Goal: Information Seeking & Learning: Learn about a topic

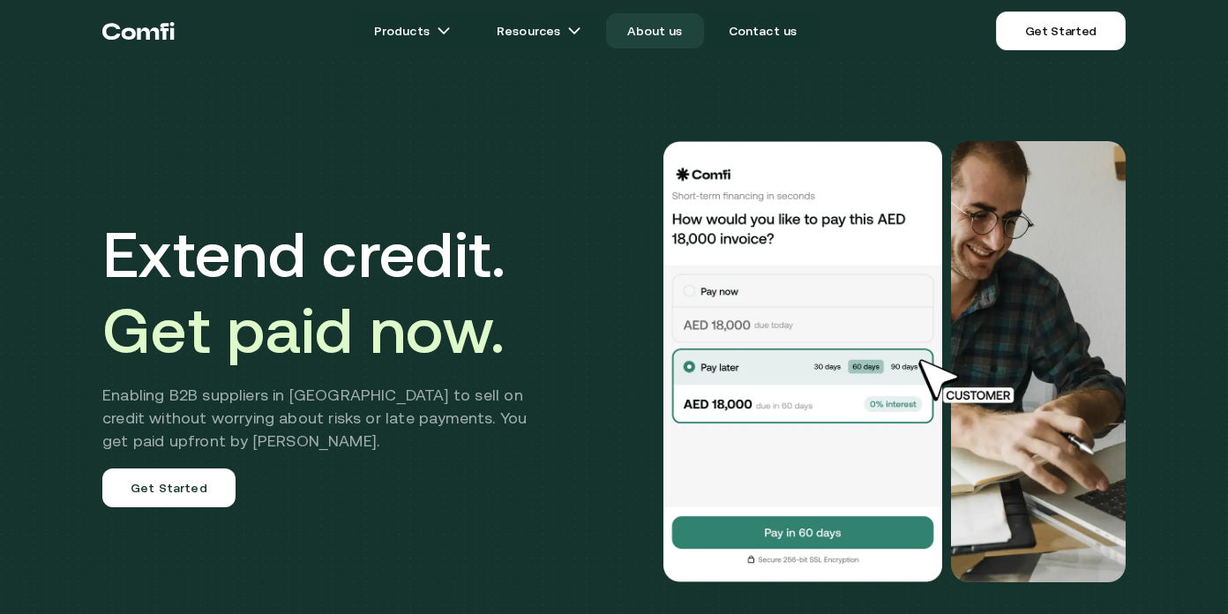
click at [652, 32] on link "About us" at bounding box center [654, 30] width 97 height 35
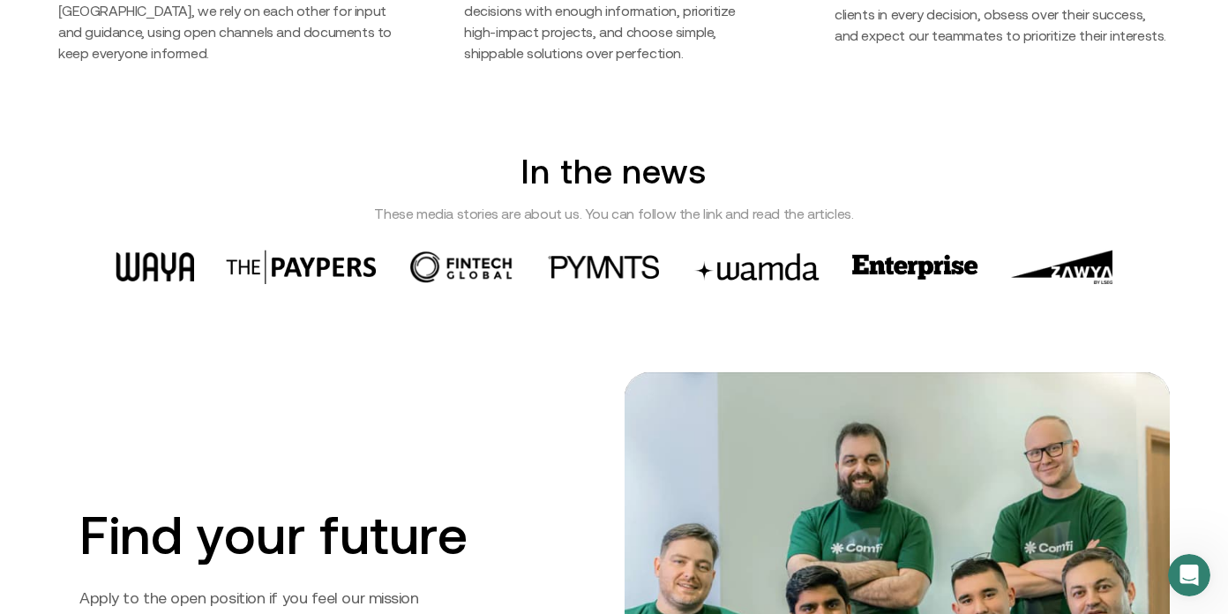
scroll to position [2463, 0]
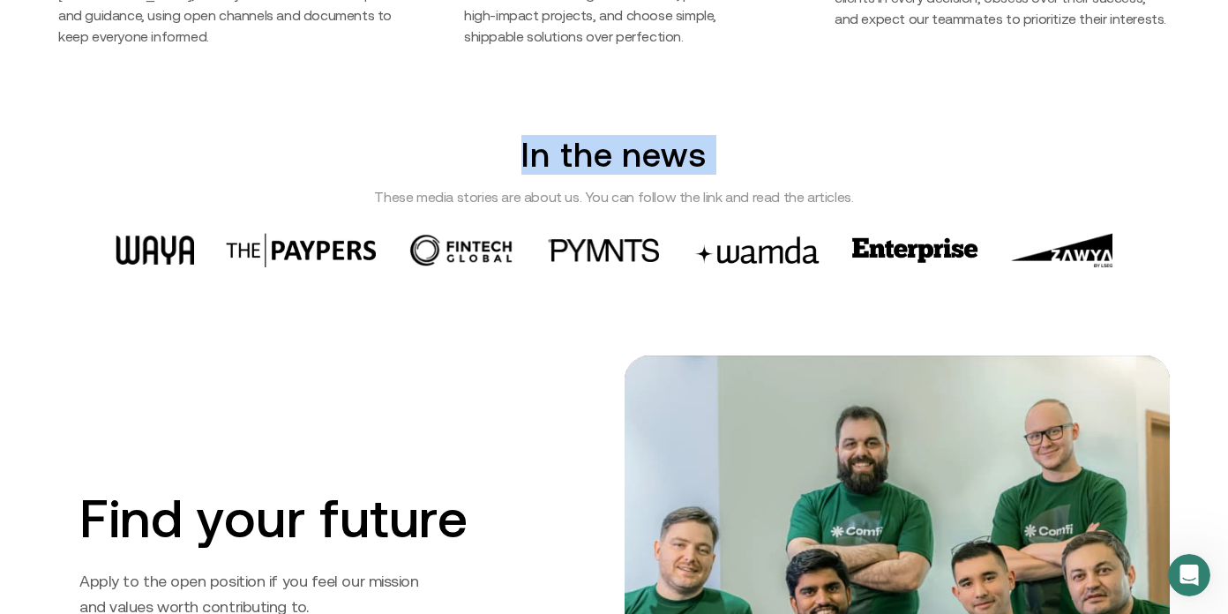
drag, startPoint x: 475, startPoint y: 168, endPoint x: 788, endPoint y: 179, distance: 312.4
click at [788, 180] on div "In the news These media stories are about us. You can follow the link and read …" at bounding box center [614, 201] width 1228 height 132
click at [830, 202] on p "These media stories are about us. You can follow the link and read the articles." at bounding box center [614, 196] width 1228 height 23
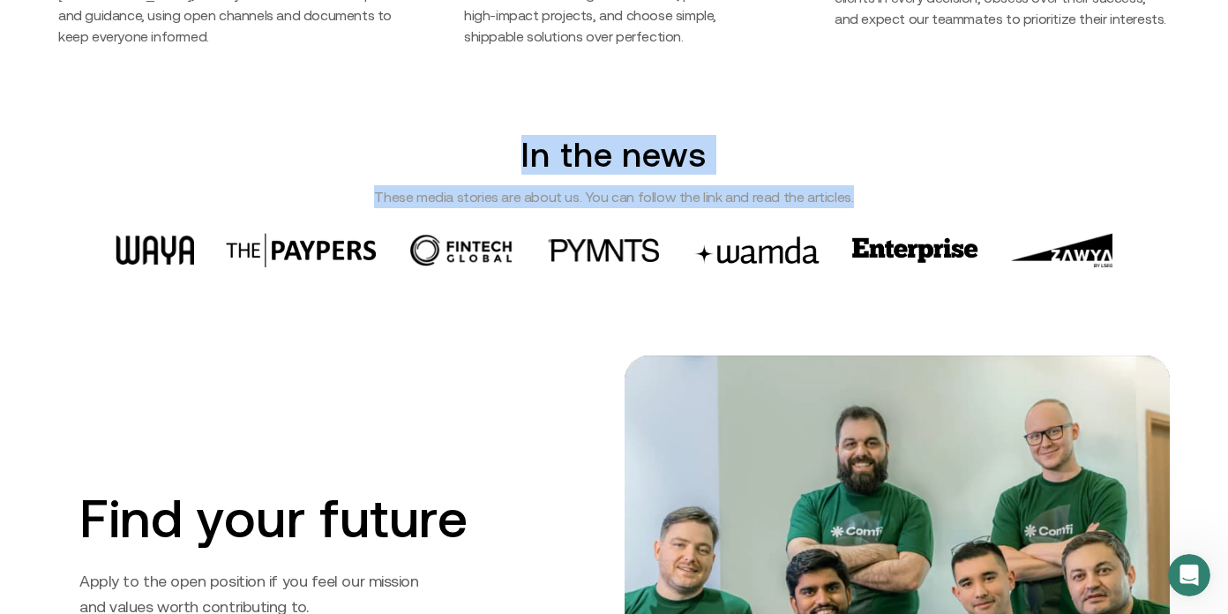
drag, startPoint x: 865, startPoint y: 192, endPoint x: 514, endPoint y: 157, distance: 352.8
click at [514, 157] on div "In the news These media stories are about us. You can follow the link and read …" at bounding box center [614, 201] width 1228 height 132
click at [661, 198] on p "These media stories are about us. You can follow the link and read the articles." at bounding box center [614, 196] width 1228 height 23
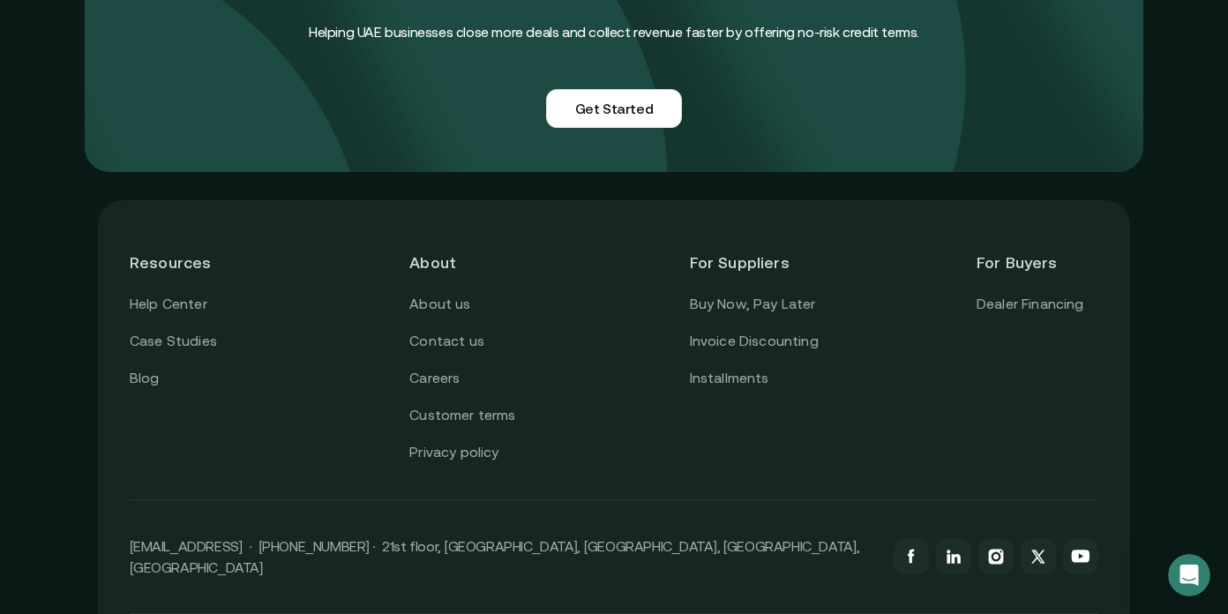
scroll to position [4247, 0]
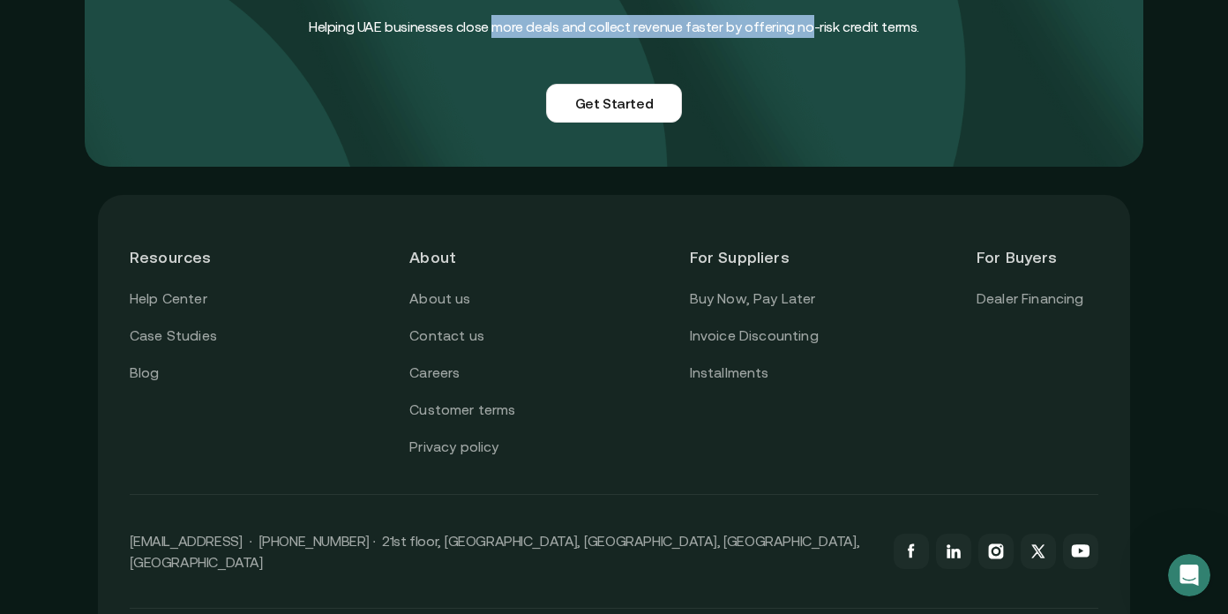
drag, startPoint x: 809, startPoint y: 175, endPoint x: 497, endPoint y: 170, distance: 311.4
click at [497, 38] on h4 "Helping UAE businesses close more deals and collect revenue faster by offering …" at bounding box center [614, 26] width 610 height 23
click at [700, 38] on h4 "Helping UAE businesses close more deals and collect revenue faster by offering …" at bounding box center [614, 26] width 610 height 23
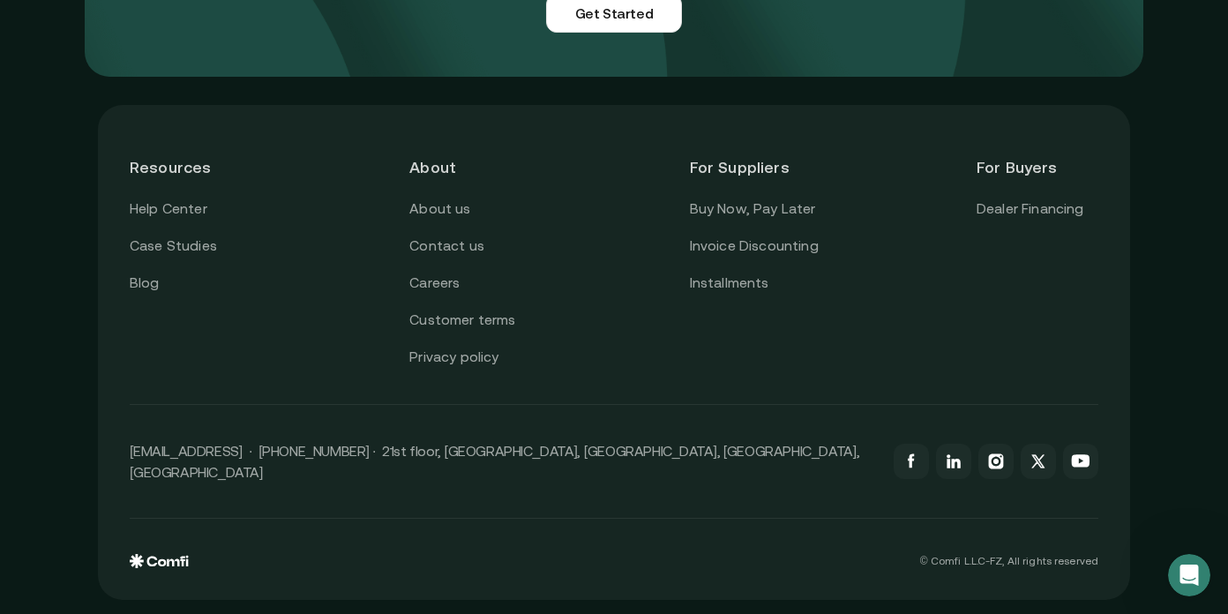
scroll to position [4460, 0]
click at [187, 258] on link "Case Studies" at bounding box center [173, 246] width 87 height 23
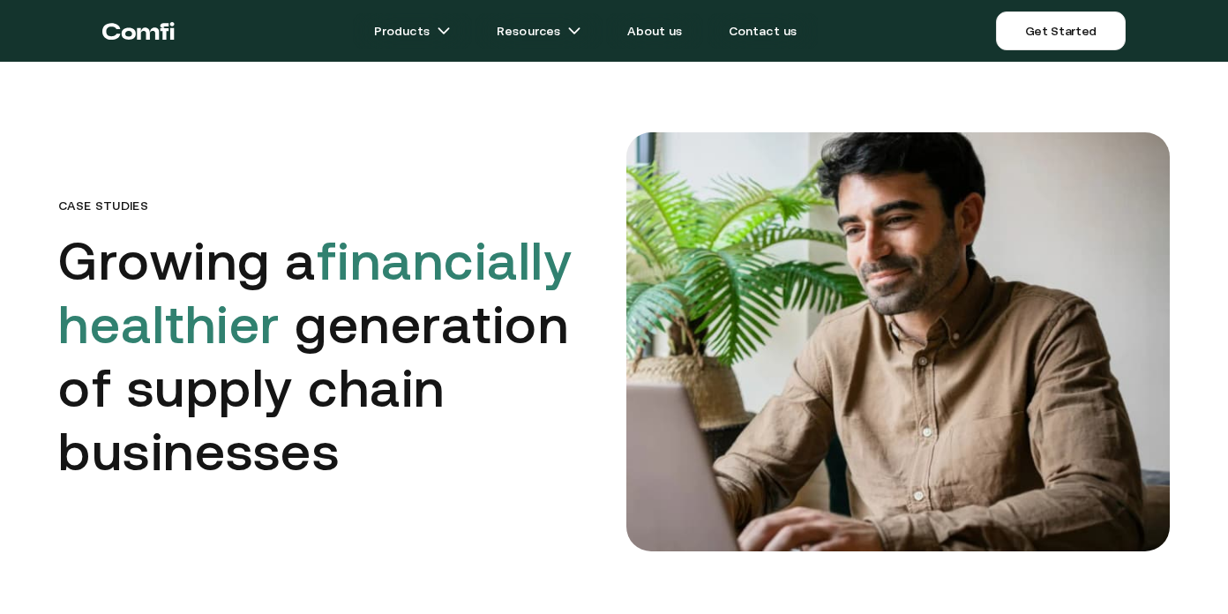
click at [137, 19] on icon "Return to the top of the Comfi home page" at bounding box center [138, 30] width 72 height 53
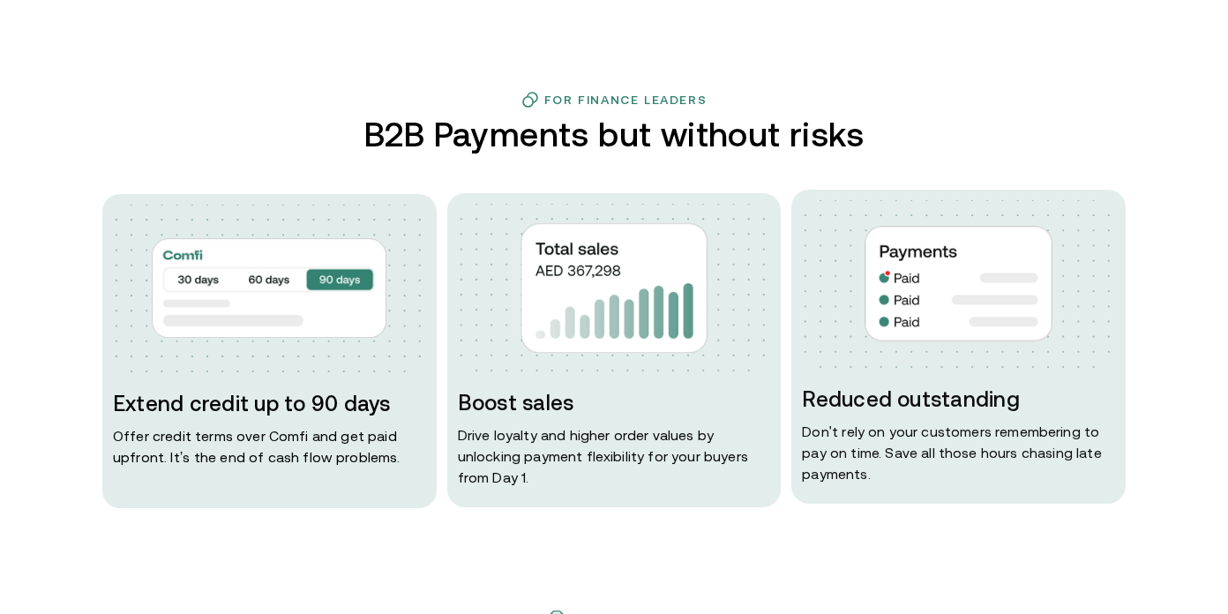
scroll to position [799, 0]
